Goal: Task Accomplishment & Management: Manage account settings

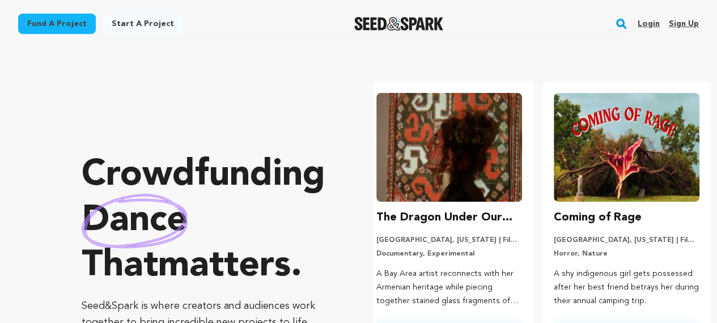
scroll to position [0, 186]
click at [678, 25] on link "Sign up" at bounding box center [683, 24] width 30 height 18
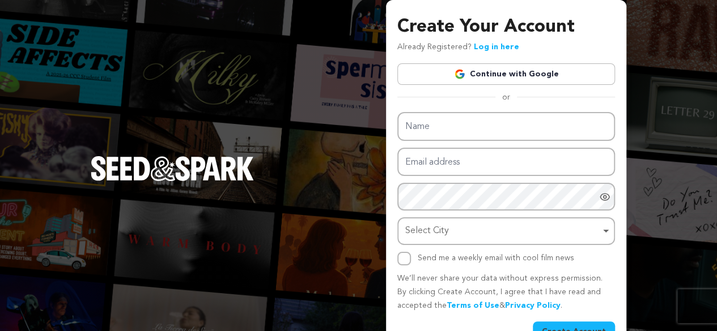
click at [531, 74] on link "Continue with Google" at bounding box center [506, 74] width 218 height 22
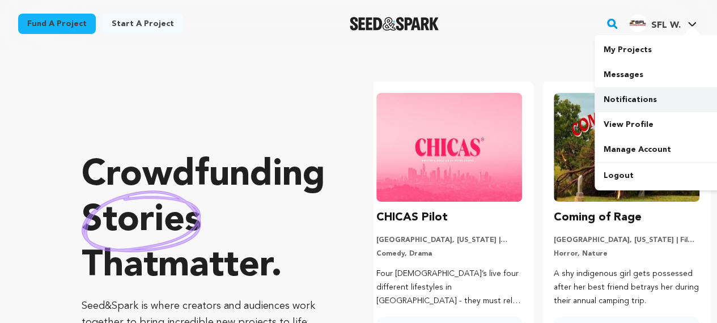
scroll to position [0, 186]
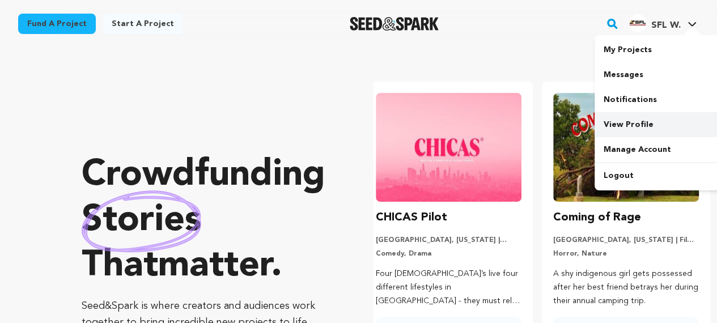
click at [637, 123] on link "View Profile" at bounding box center [657, 124] width 127 height 25
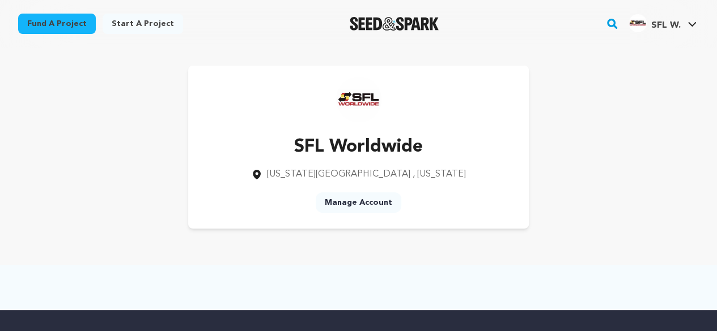
click at [385, 202] on link "Manage Account" at bounding box center [359, 203] width 86 height 20
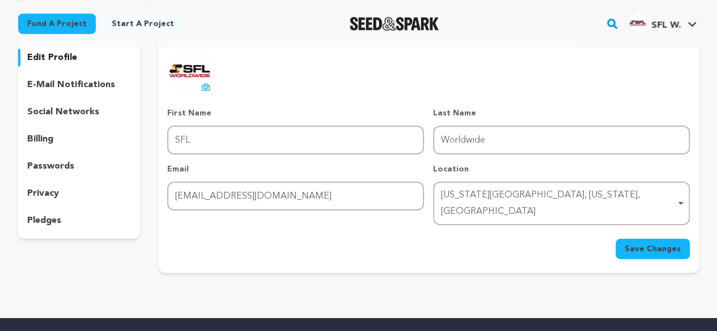
scroll to position [79, 0]
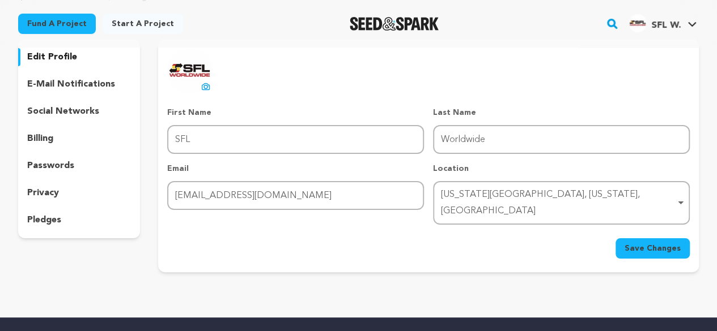
click at [81, 107] on p "social networks" at bounding box center [63, 112] width 72 height 14
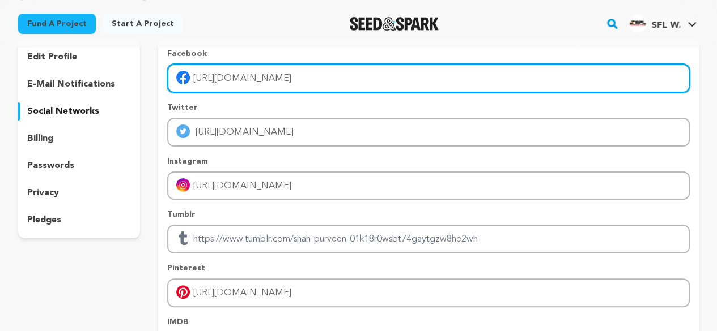
click at [250, 81] on input "https://www.facebook.com/SFLWorldwide/" at bounding box center [428, 78] width 522 height 29
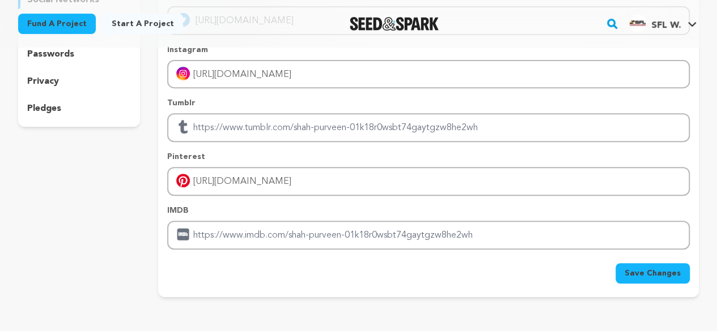
scroll to position [192, 0]
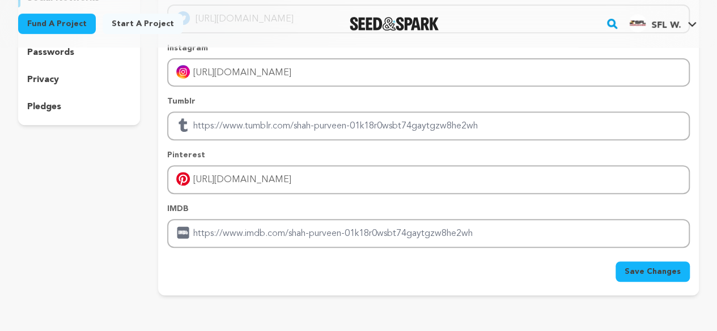
click at [650, 267] on span "Save Changes" at bounding box center [652, 271] width 56 height 11
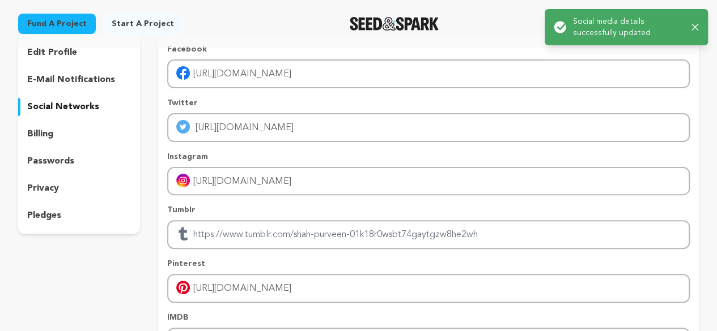
scroll to position [28, 0]
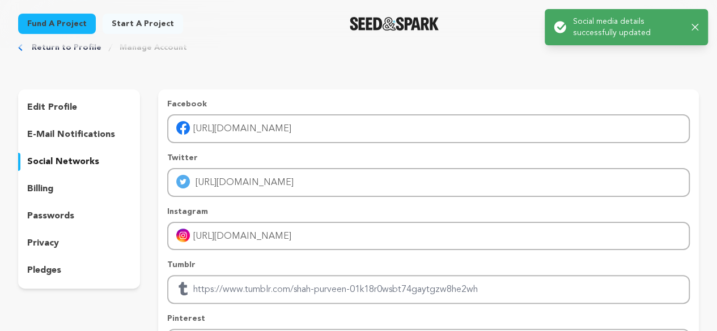
click at [82, 112] on div "edit profile" at bounding box center [79, 108] width 122 height 18
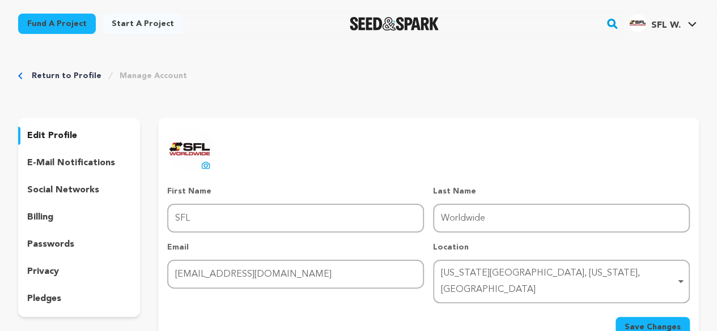
click at [78, 74] on link "Return to Profile" at bounding box center [67, 75] width 70 height 11
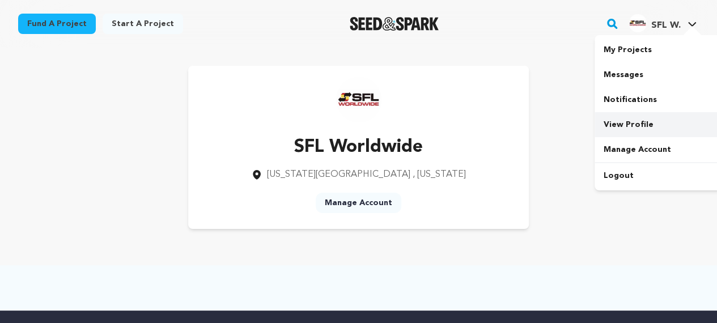
click at [642, 118] on link "View Profile" at bounding box center [657, 124] width 127 height 25
